Goal: Answer question/provide support: Answer question/provide support

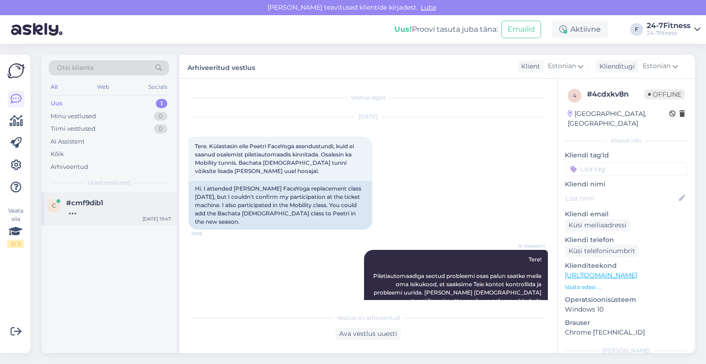
scroll to position [148, 0]
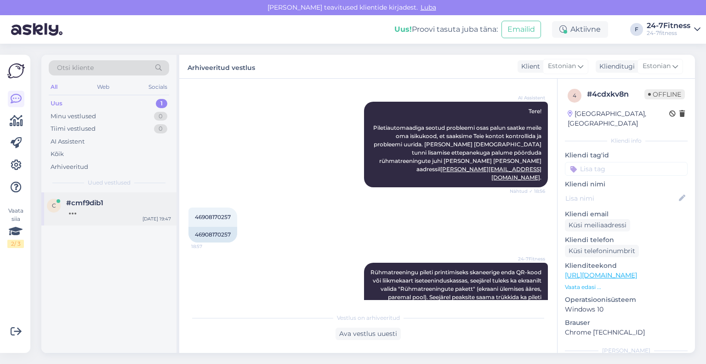
click at [91, 201] on span "#cmf9dib1" at bounding box center [84, 203] width 37 height 8
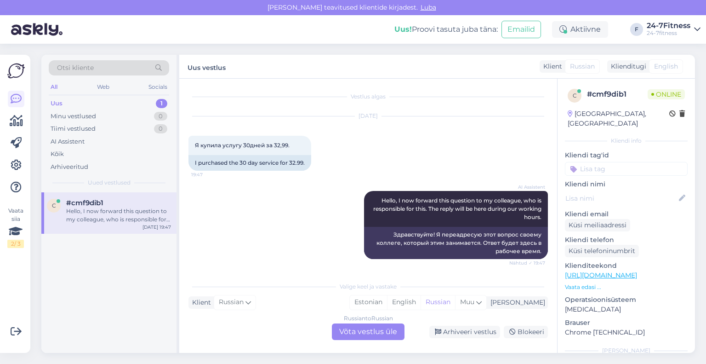
scroll to position [11, 0]
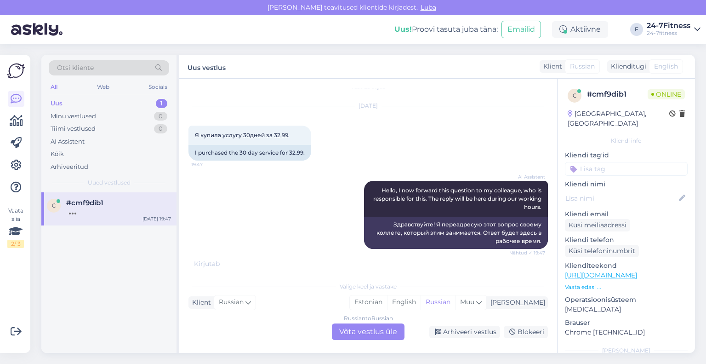
click at [637, 64] on div "Klienditugi" at bounding box center [626, 67] width 39 height 10
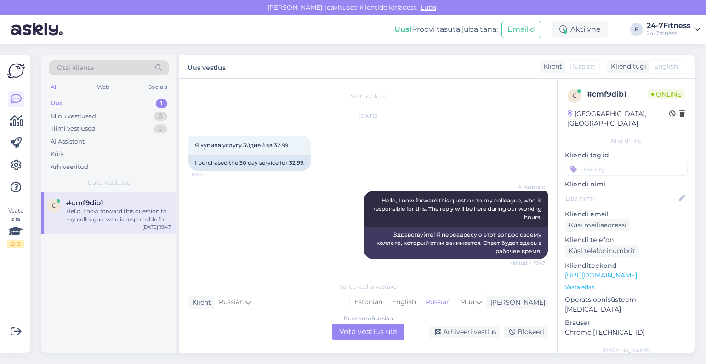
click at [639, 69] on div "Klienditugi" at bounding box center [626, 67] width 39 height 10
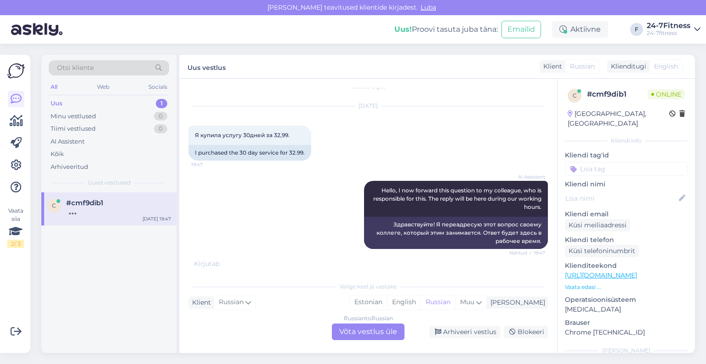
click at [655, 63] on span "English" at bounding box center [666, 67] width 24 height 10
click at [667, 69] on span "English" at bounding box center [666, 67] width 24 height 10
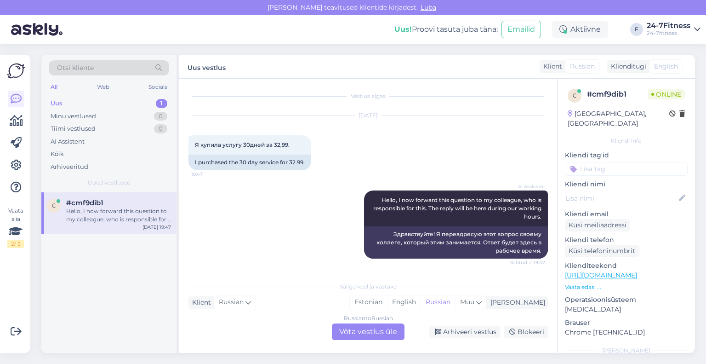
scroll to position [1, 0]
click at [693, 29] on link "24-7Fitness 24-7fitness" at bounding box center [674, 29] width 54 height 15
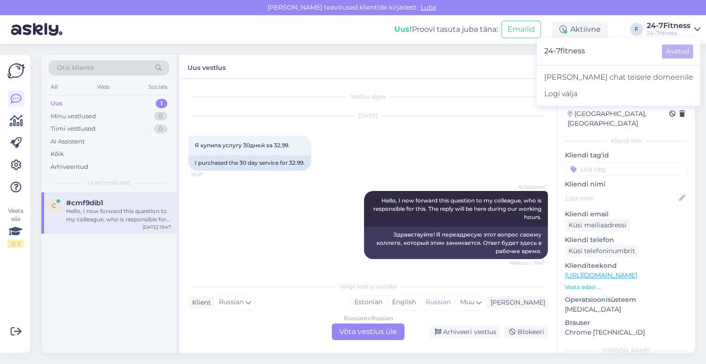
click at [475, 150] on div "[DATE] Я купила услугу 30дней за 32,99. 19:47 I purchased the 30 day service fo…" at bounding box center [369, 143] width 360 height 74
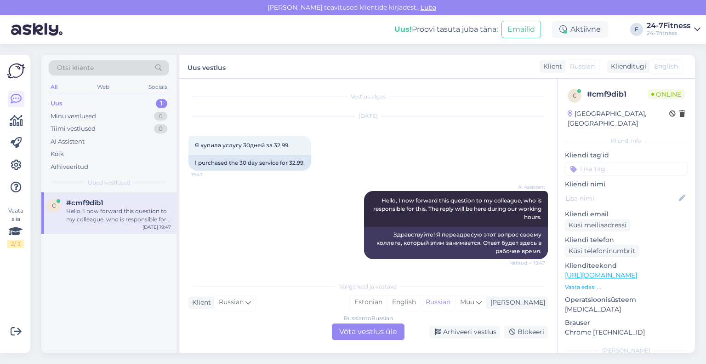
click at [629, 65] on div "Klienditugi" at bounding box center [626, 67] width 39 height 10
click at [387, 298] on div "Estonian" at bounding box center [368, 302] width 37 height 14
click at [456, 331] on div "Arhiveeri vestlus" at bounding box center [464, 332] width 71 height 12
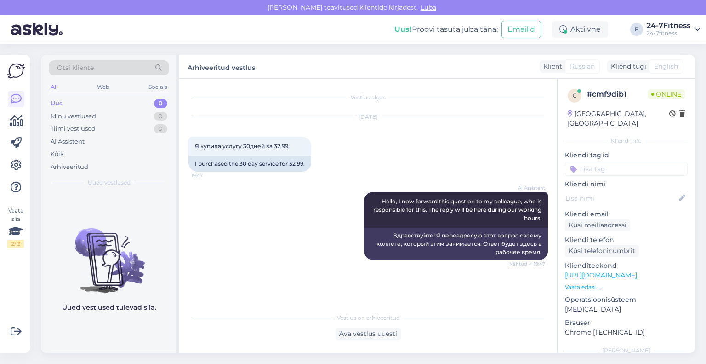
scroll to position [41, 0]
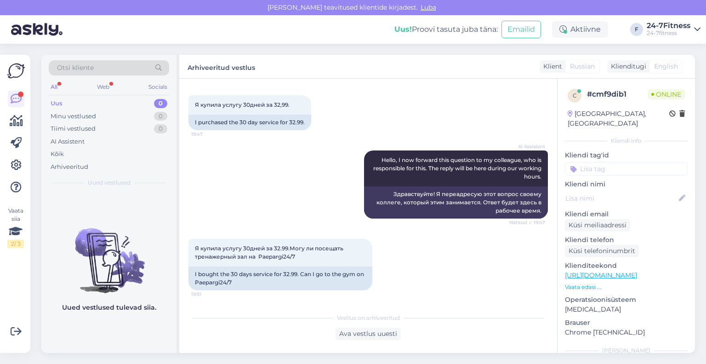
click at [207, 300] on div "Vestlus algas [DATE] Я купила услугу 30дней за 32,99. 19:47 I purchased the 30 …" at bounding box center [368, 216] width 378 height 274
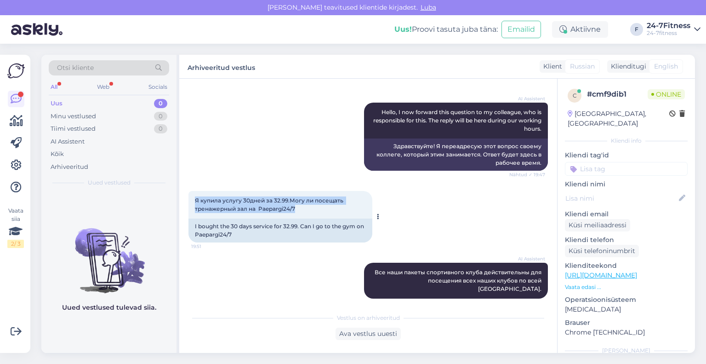
drag, startPoint x: 315, startPoint y: 211, endPoint x: 191, endPoint y: 198, distance: 124.4
click at [191, 198] on div "Я купила услугу 30дней за 32.99.Могу ли посещать тренажерный зал на Paepargi24/…" at bounding box center [281, 205] width 184 height 28
copy span "Я купила услугу 30дней за 32.99.Могу ли посещать тренажерный зал на Paepargi24/7"
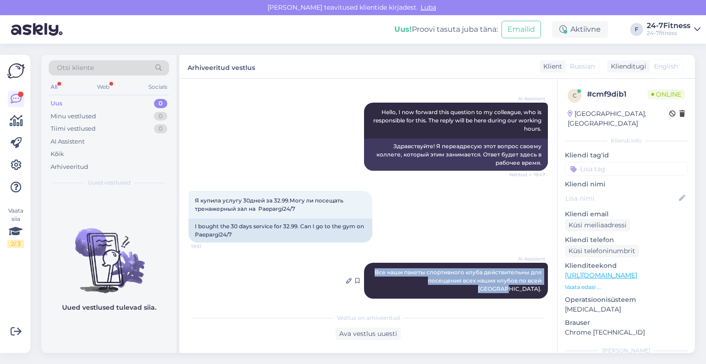
drag, startPoint x: 539, startPoint y: 279, endPoint x: 362, endPoint y: 267, distance: 177.0
click at [364, 267] on div "AI Assistent Все наши пакеты спортивного клуба действительны для посещения всех…" at bounding box center [456, 281] width 184 height 36
copy span "Все наши пакеты спортивного клуба действительны для посещения всех наших клубов…"
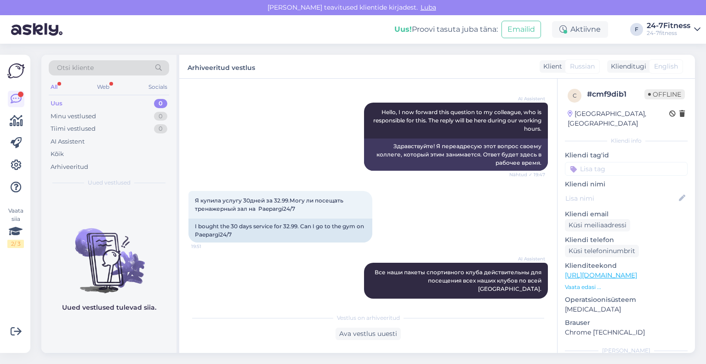
click at [18, 297] on div "Vaata siia 2 / 3" at bounding box center [15, 203] width 17 height 283
click at [352, 329] on div "Ava vestlus uuesti" at bounding box center [368, 333] width 65 height 12
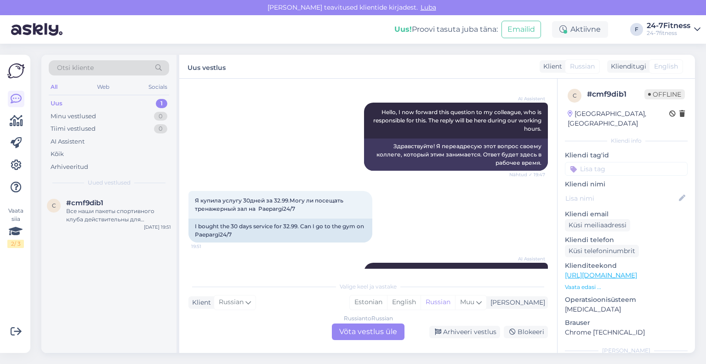
click at [639, 69] on div "Klienditugi" at bounding box center [626, 67] width 39 height 10
click at [392, 336] on div "Russian to Russian Võta vestlus üle" at bounding box center [368, 331] width 73 height 17
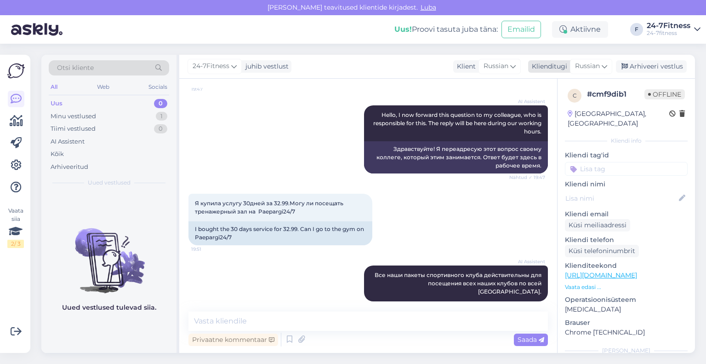
click at [588, 63] on span "Russian" at bounding box center [587, 66] width 25 height 10
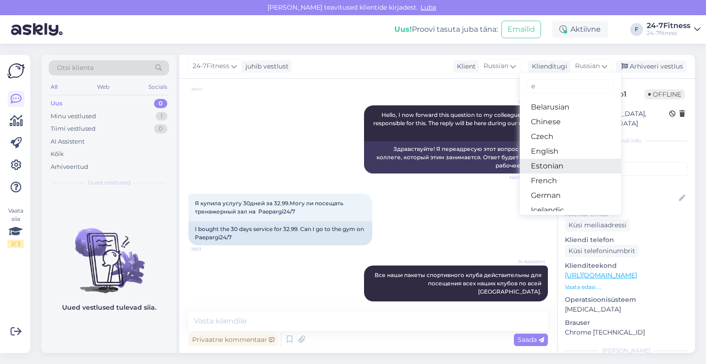
click at [560, 160] on link "Estonian" at bounding box center [570, 166] width 101 height 15
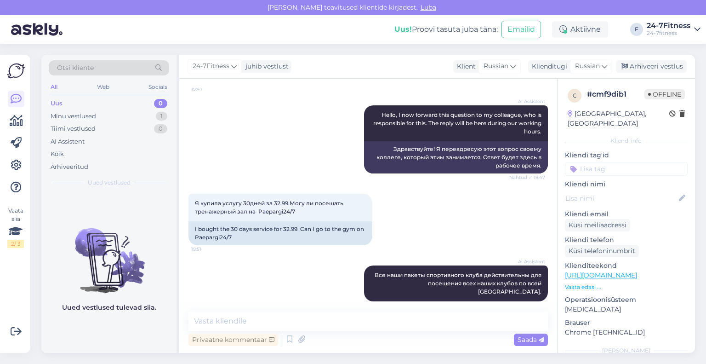
scroll to position [89, 0]
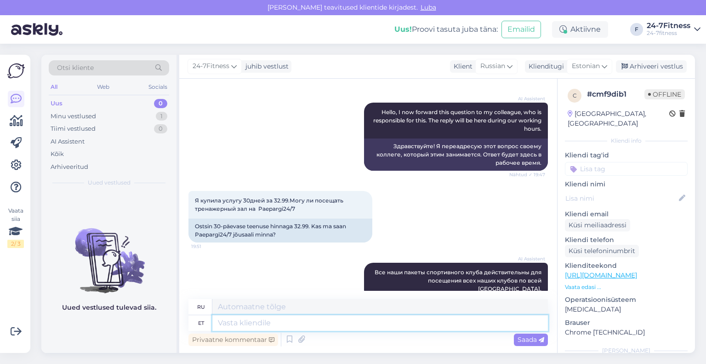
click at [243, 324] on textarea at bounding box center [380, 323] width 336 height 16
paste textarea "pordiklubisse saate siseneda iga päev, üks kord päevas. Meie süsteemis loetakse…"
type textarea "pordiklubisse saate siseneda iga päev, üks kord päevas. Meie süsteemis loetakse…"
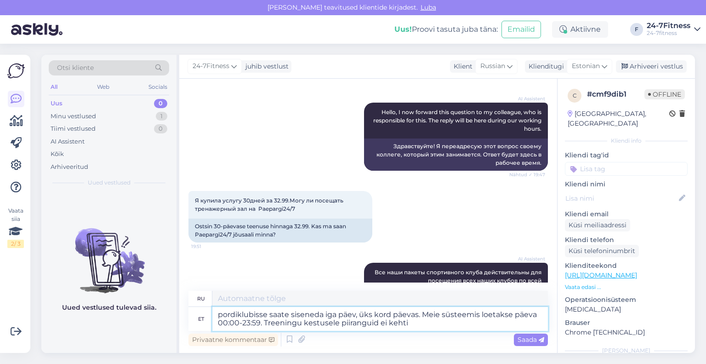
type textarea "Заниматься в спортивном клубе можно ежедневно, один раз в день. В нашей системе…"
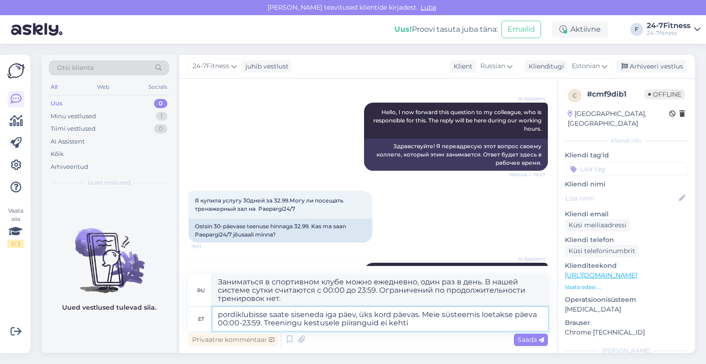
click at [221, 318] on textarea "pordiklubisse saate siseneda iga päev, üks kord päevas. Meie süsteemis loetakse…" at bounding box center [380, 319] width 336 height 24
type textarea "Spordiklubisse saate siseneda iga päev, üks kord päevas. Meie süsteemis loetaks…"
type textarea "Вы можете посещать спортзал каждый день, один раз в день. В нашей системе день …"
type textarea "Spordiklubisse saate siseneda iga päev, üks kord päevas. Meie süsteemis loetaks…"
click at [529, 337] on span "Saada" at bounding box center [531, 339] width 27 height 8
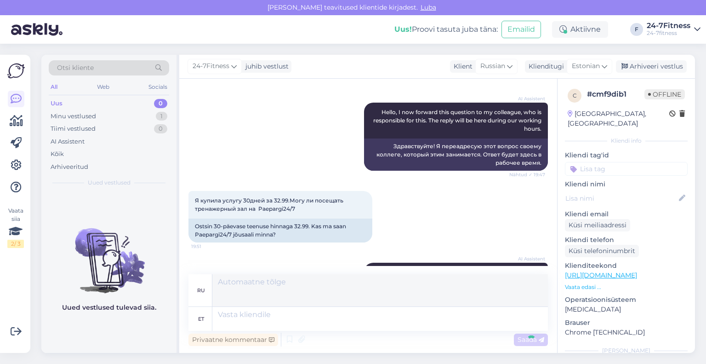
scroll to position [187, 0]
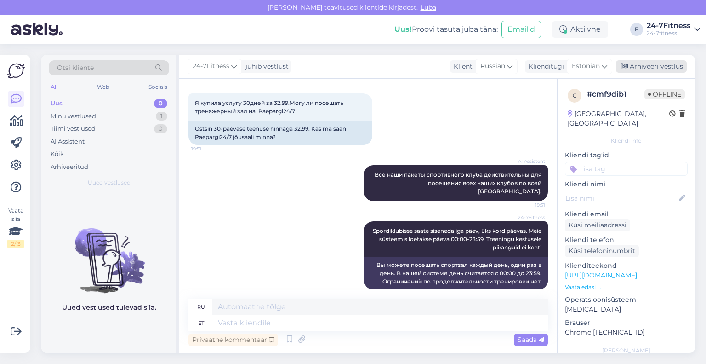
click at [627, 69] on icon at bounding box center [625, 66] width 6 height 6
